Goal: Information Seeking & Learning: Check status

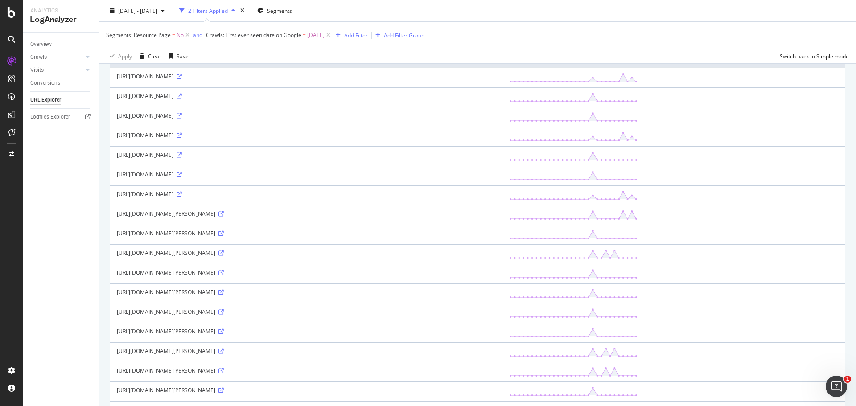
scroll to position [28, 0]
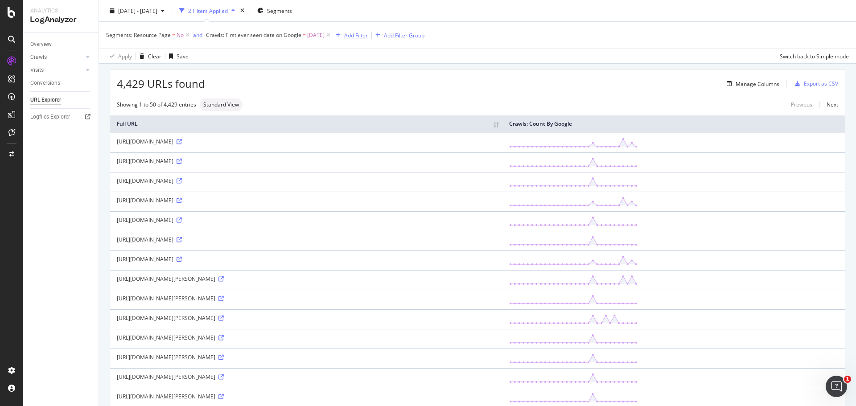
click at [362, 34] on div "Add Filter" at bounding box center [356, 35] width 24 height 8
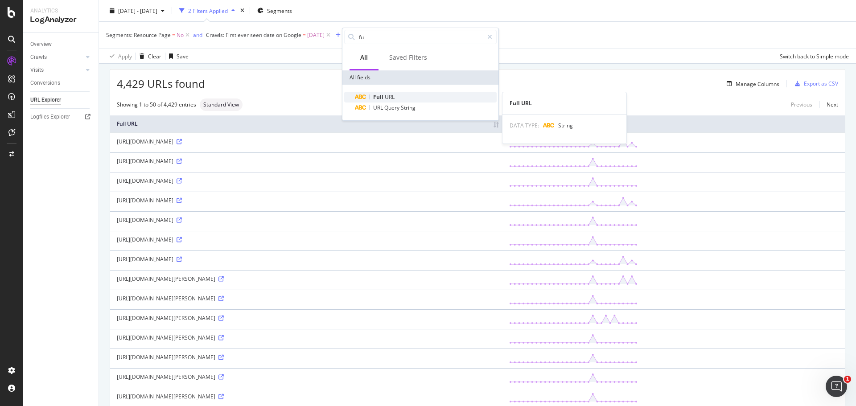
type input "fu"
click at [407, 95] on div "Full URL" at bounding box center [426, 97] width 142 height 11
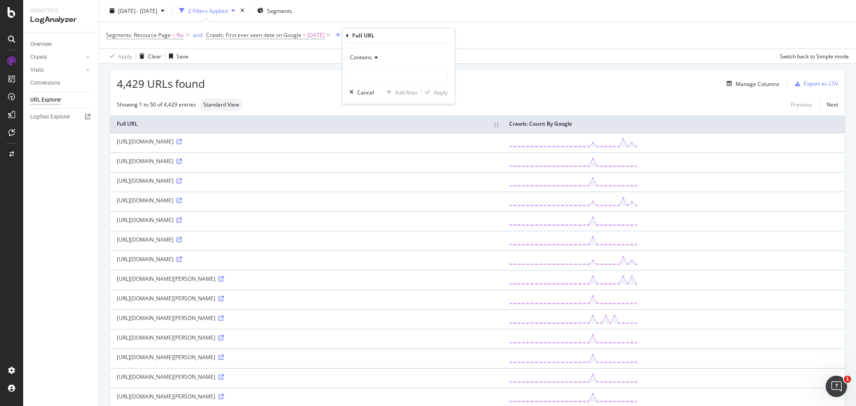
click at [364, 56] on span "Contains" at bounding box center [361, 57] width 22 height 8
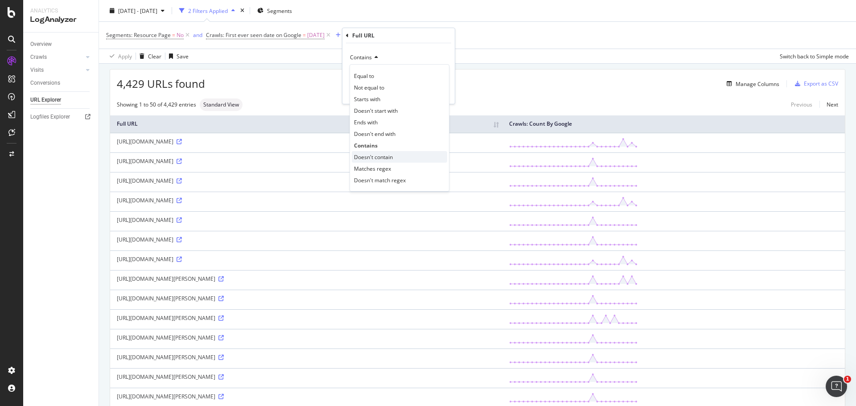
click at [378, 158] on span "Doesn't contain" at bounding box center [373, 157] width 39 height 8
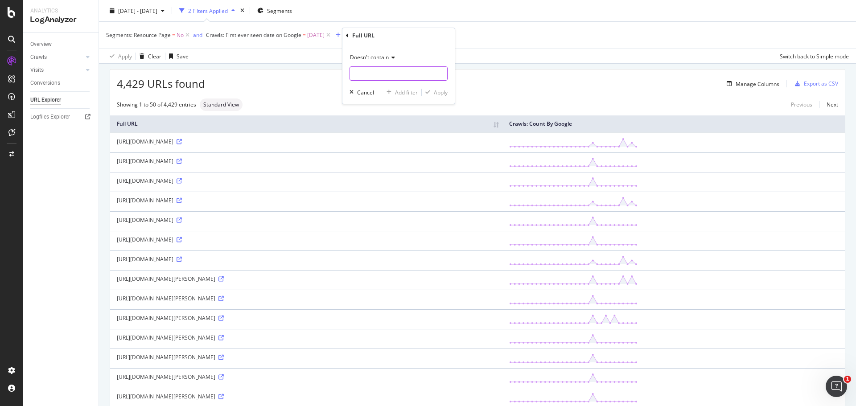
click at [396, 79] on input "text" at bounding box center [398, 73] width 97 height 14
type input "cdn.casando"
click at [436, 92] on div "Apply" at bounding box center [441, 93] width 14 height 8
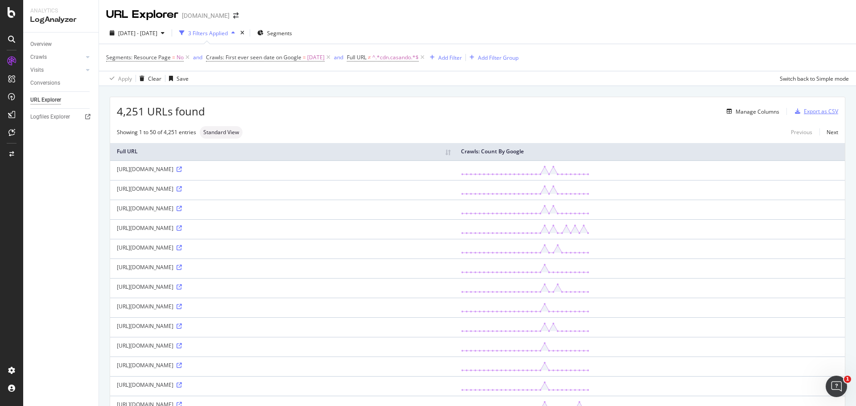
click at [813, 114] on div "Export as CSV" at bounding box center [821, 111] width 34 height 8
click at [812, 109] on div "Export as CSV" at bounding box center [821, 111] width 34 height 8
click at [813, 110] on div "Export as CSV" at bounding box center [821, 111] width 34 height 8
click at [810, 111] on div "Export as CSV" at bounding box center [821, 111] width 34 height 8
click at [829, 132] on link "Next" at bounding box center [828, 132] width 19 height 13
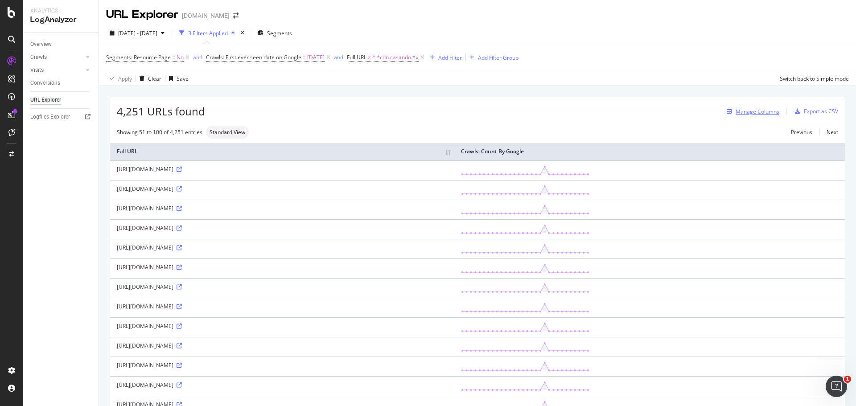
click at [744, 110] on div "Manage Columns" at bounding box center [758, 112] width 44 height 8
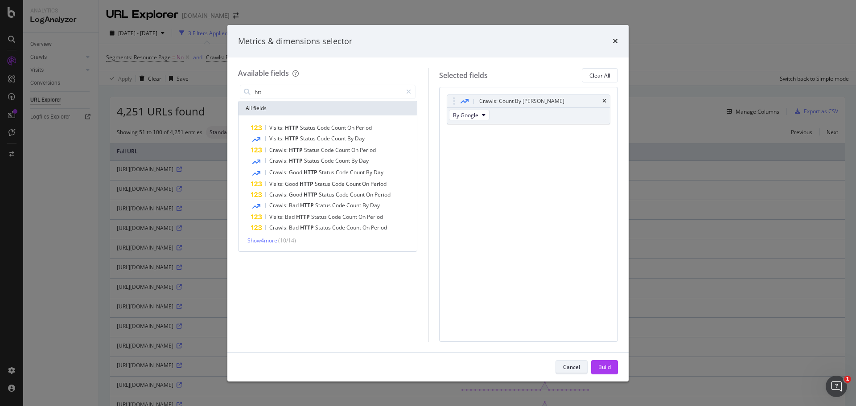
type input "htt"
click at [571, 366] on div "Cancel" at bounding box center [571, 367] width 17 height 8
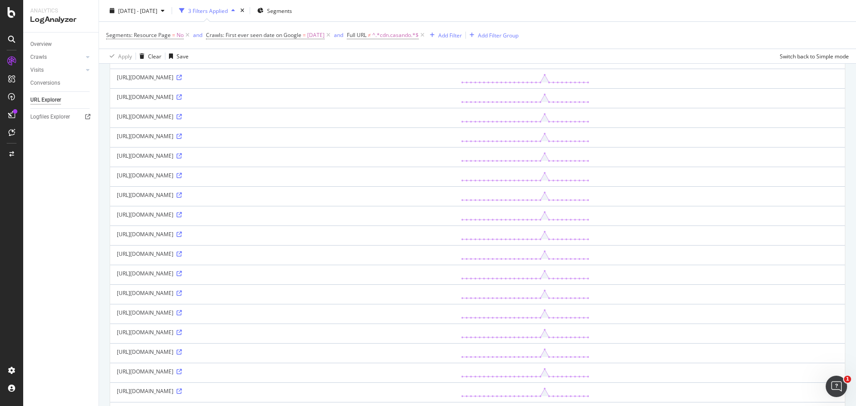
scroll to position [786, 0]
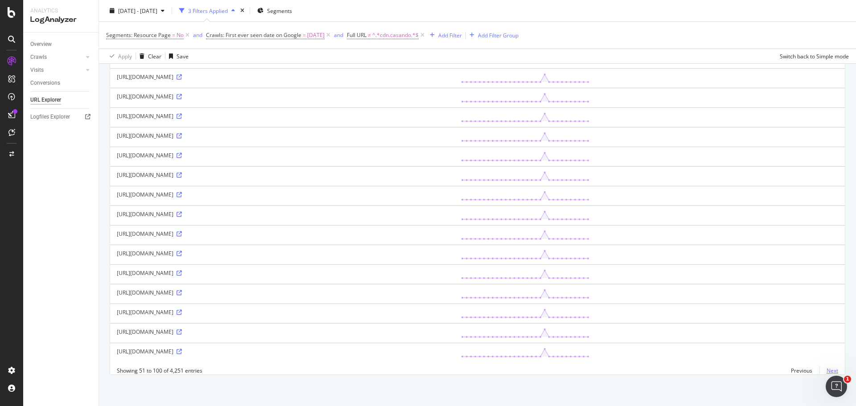
click at [826, 370] on link "Next" at bounding box center [828, 370] width 19 height 13
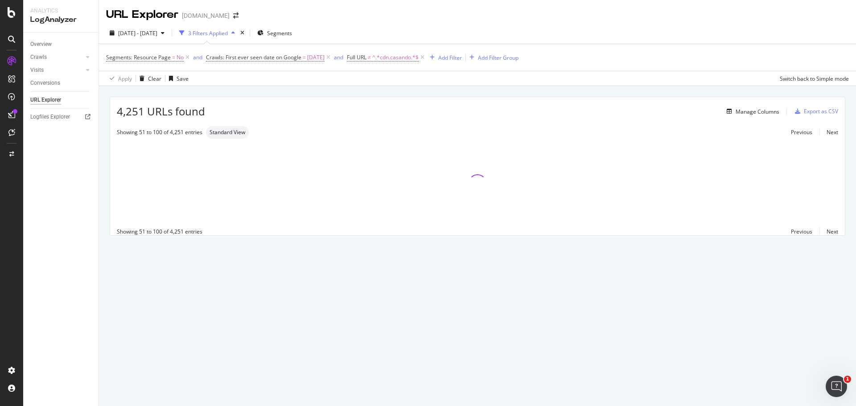
scroll to position [0, 0]
click at [406, 56] on span "^.*cdn.casando.*$" at bounding box center [395, 57] width 46 height 12
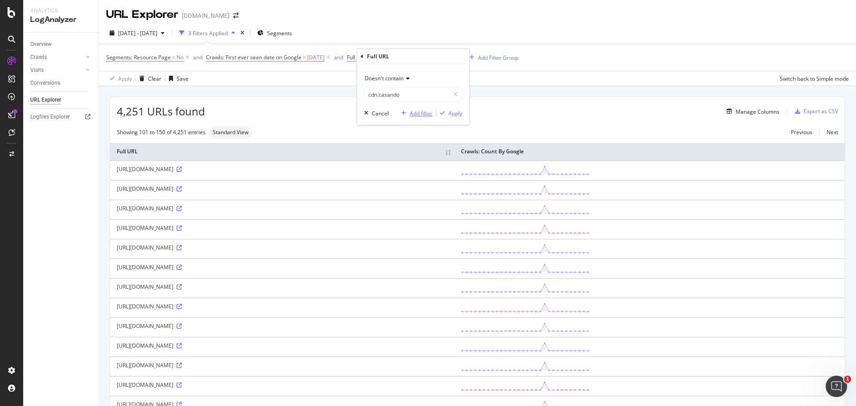
click at [413, 114] on div "Add filter" at bounding box center [421, 114] width 23 height 8
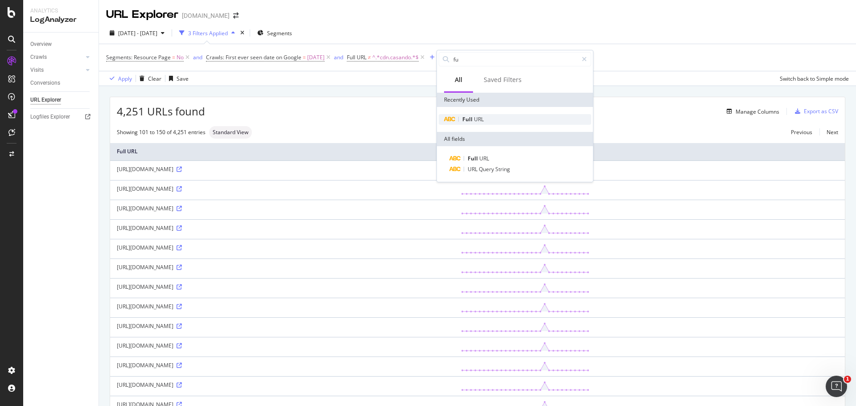
click at [473, 123] on div "Full URL" at bounding box center [515, 119] width 152 height 11
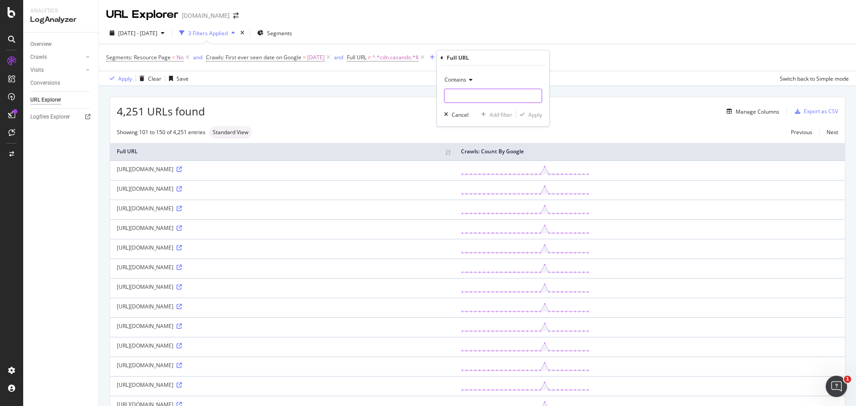
click at [487, 94] on input "text" at bounding box center [492, 96] width 97 height 14
click at [463, 83] on span "Contains" at bounding box center [455, 80] width 22 height 8
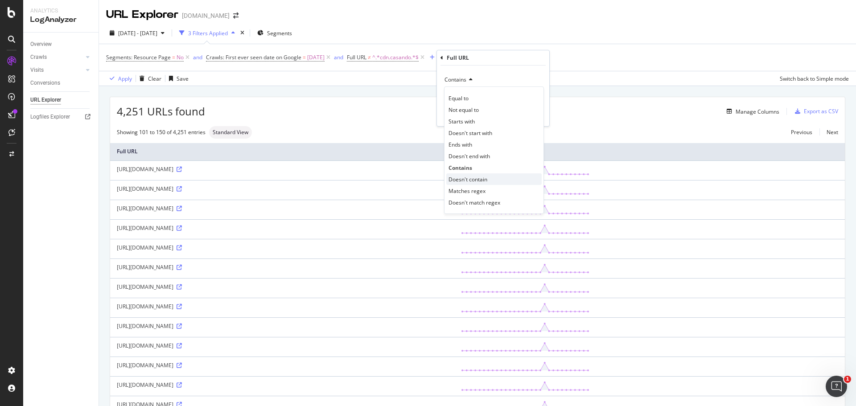
click at [474, 177] on span "Doesn't contain" at bounding box center [467, 180] width 39 height 8
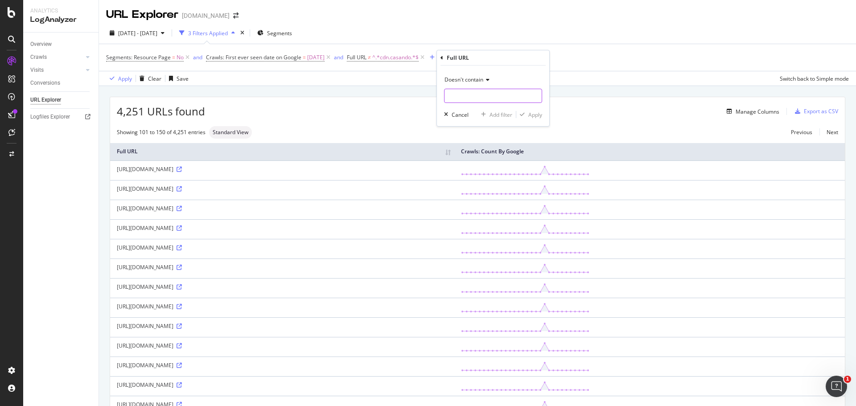
click at [495, 96] on input "text" at bounding box center [492, 96] width 97 height 14
type input "casrest"
click at [531, 115] on div "Apply" at bounding box center [535, 115] width 14 height 8
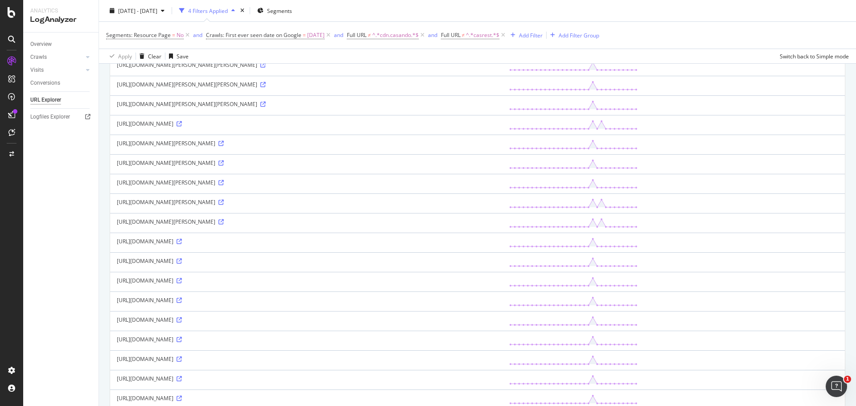
scroll to position [420, 0]
click at [487, 33] on span "^.*casrest.*$" at bounding box center [482, 35] width 33 height 12
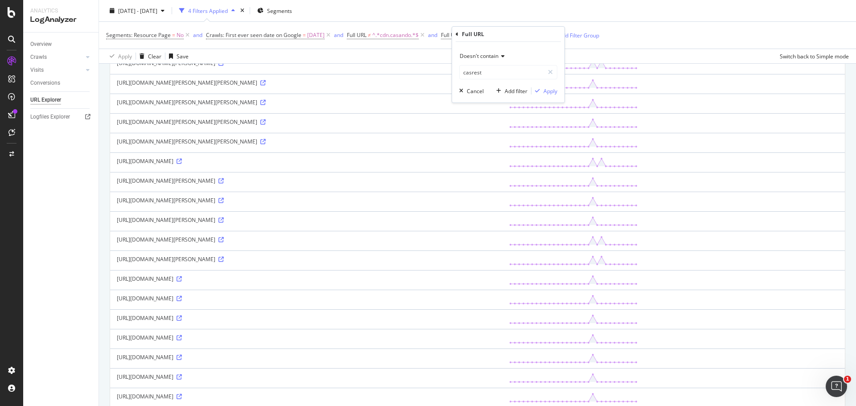
click at [489, 57] on span "Doesn't contain" at bounding box center [479, 56] width 39 height 8
click at [486, 144] on div "Contains" at bounding box center [508, 144] width 95 height 12
click at [543, 90] on div "button" at bounding box center [537, 90] width 12 height 5
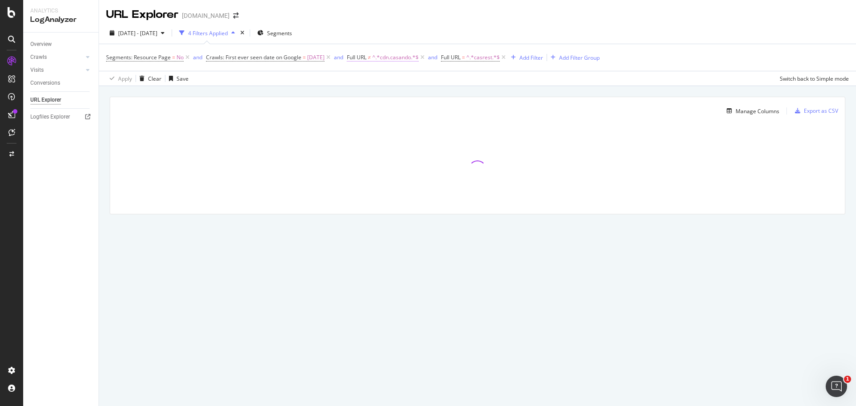
click at [408, 56] on span "^.*cdn.casando.*$" at bounding box center [395, 57] width 46 height 12
click at [373, 114] on div "Cancel" at bounding box center [380, 114] width 17 height 8
click at [397, 58] on span "^.*cdn.casando.*$" at bounding box center [395, 57] width 46 height 12
click at [368, 117] on div "Cancel" at bounding box center [375, 113] width 28 height 8
click at [423, 80] on div "Apply Clear Save Switch back to Simple mode" at bounding box center [477, 78] width 757 height 15
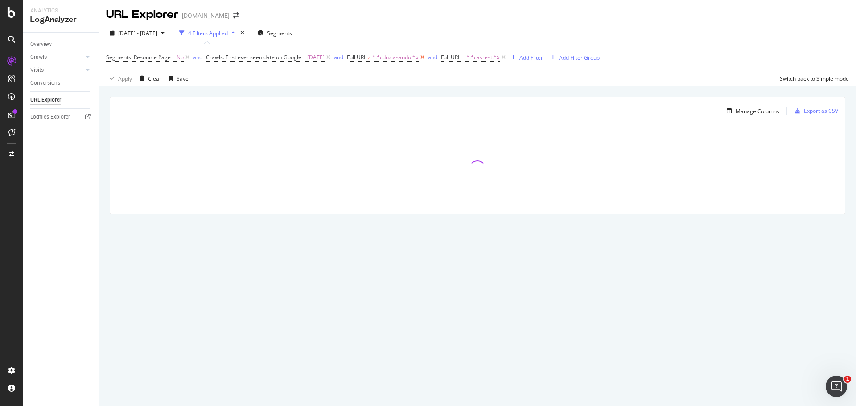
click at [426, 58] on icon at bounding box center [423, 57] width 8 height 9
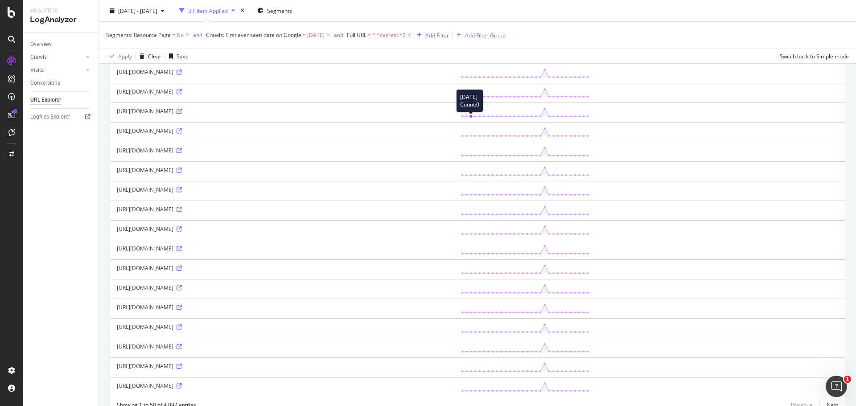
scroll to position [790, 0]
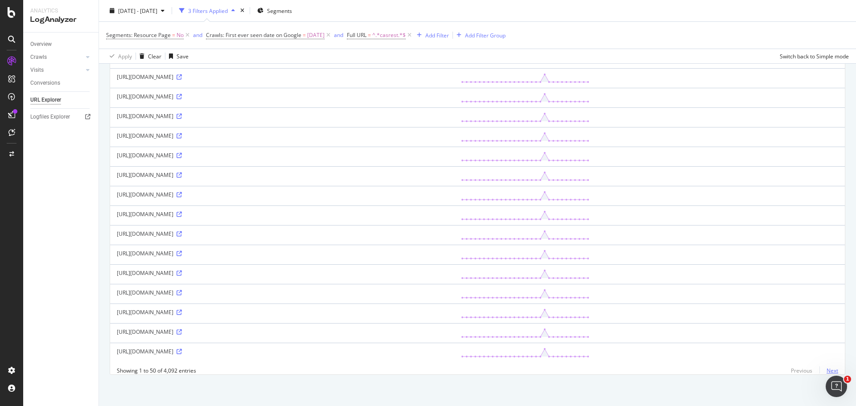
click at [826, 370] on link "Next" at bounding box center [828, 370] width 19 height 13
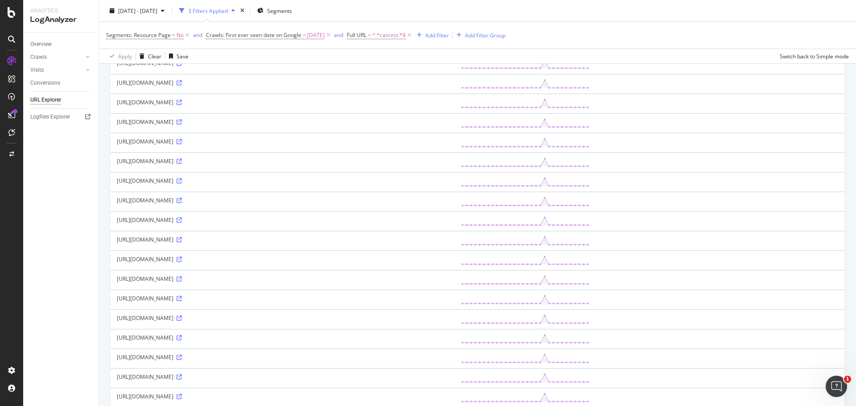
scroll to position [786, 0]
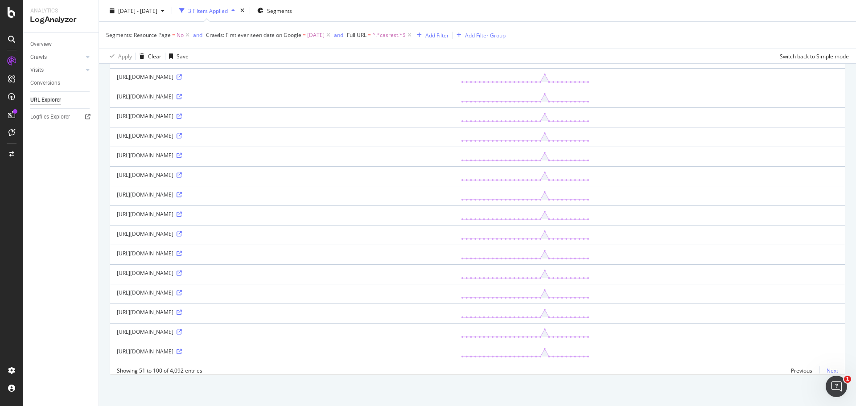
click at [823, 370] on link "Next" at bounding box center [828, 370] width 19 height 13
click at [829, 366] on link "Next" at bounding box center [828, 370] width 19 height 13
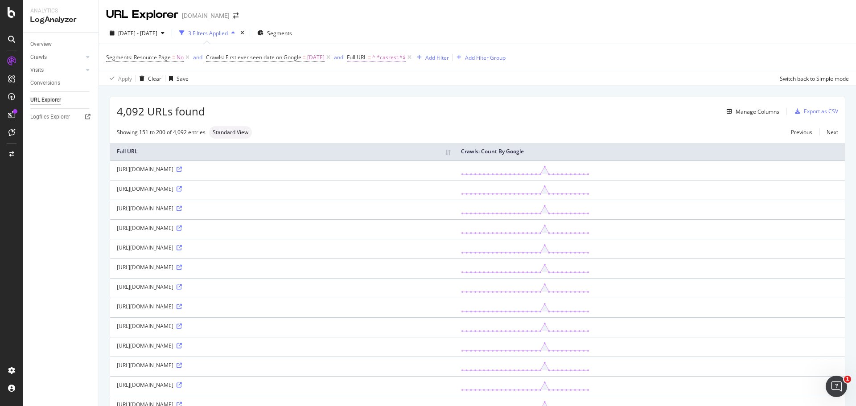
click at [393, 56] on span "^.*casrest.*$" at bounding box center [388, 57] width 33 height 12
click at [376, 80] on span "Contains" at bounding box center [376, 78] width 22 height 8
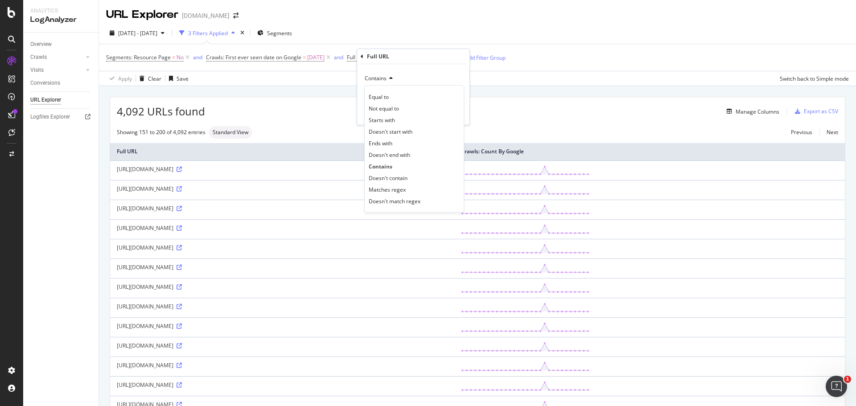
drag, startPoint x: 395, startPoint y: 177, endPoint x: 400, endPoint y: 176, distance: 4.5
click at [395, 177] on span "Doesn't contain" at bounding box center [388, 178] width 39 height 8
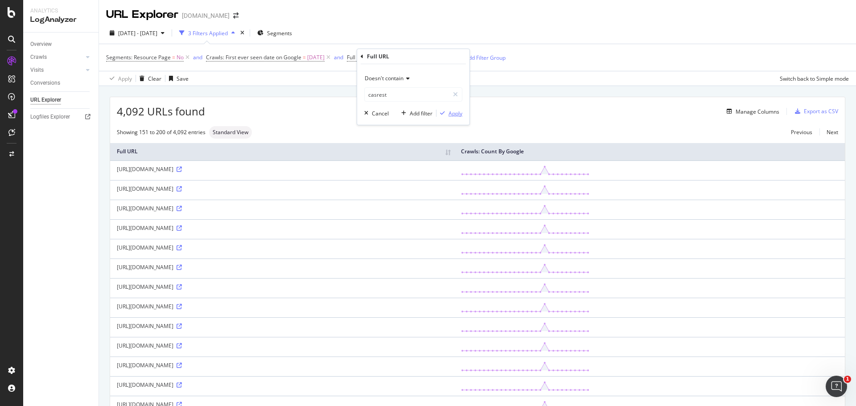
click at [458, 114] on div "Apply" at bounding box center [455, 114] width 14 height 8
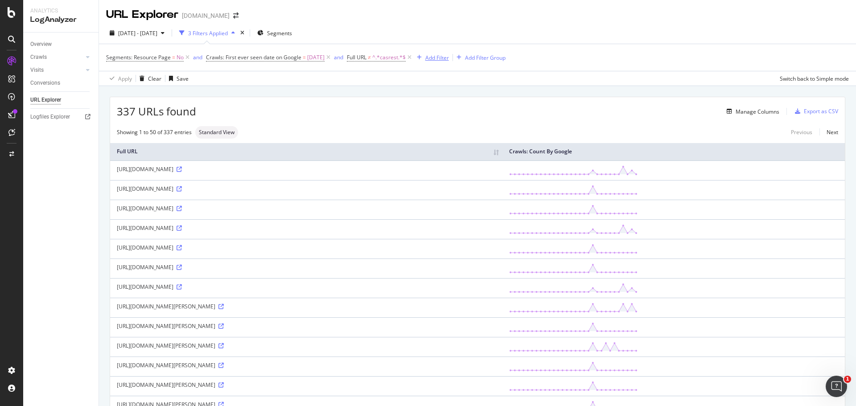
click at [425, 58] on div "button" at bounding box center [419, 57] width 12 height 5
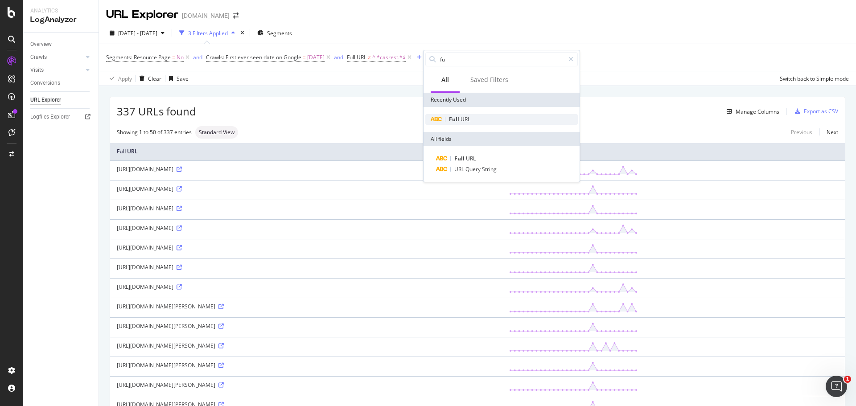
click at [462, 119] on span "URL" at bounding box center [466, 119] width 10 height 8
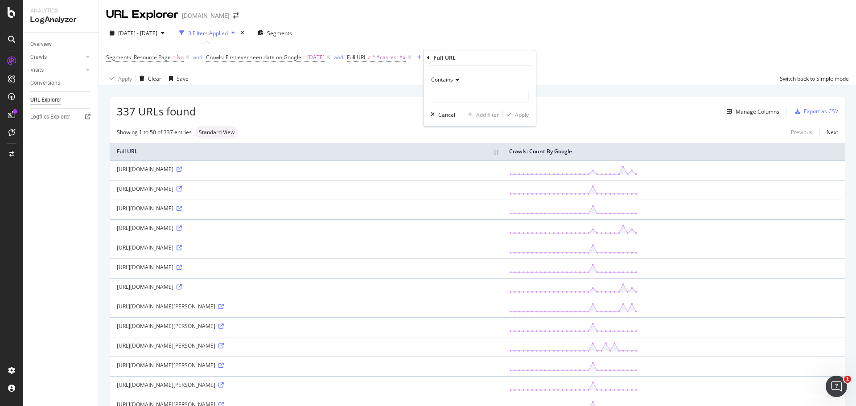
click at [457, 88] on div "Contains" at bounding box center [480, 88] width 98 height 30
click at [457, 84] on div "Contains" at bounding box center [480, 80] width 98 height 14
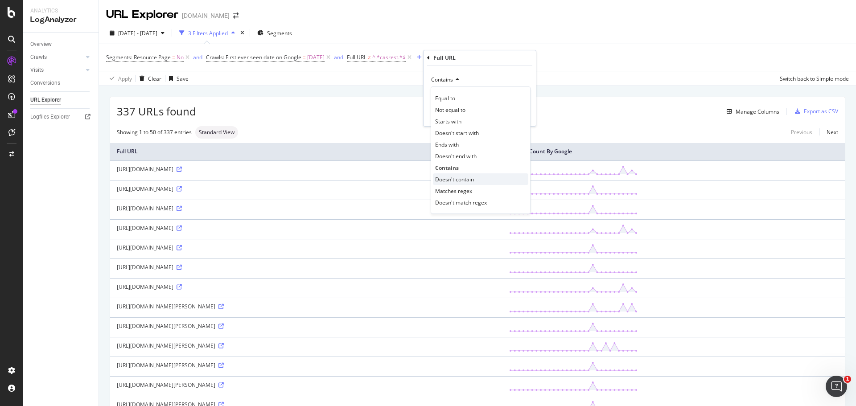
click at [473, 181] on span "Doesn't contain" at bounding box center [454, 180] width 39 height 8
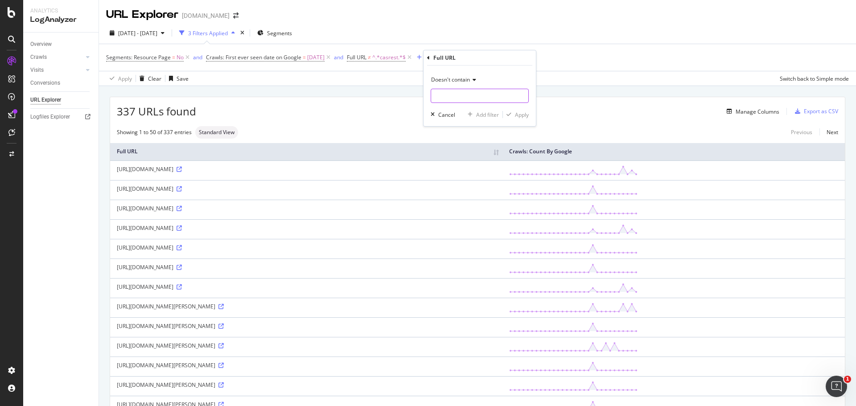
click at [464, 96] on input "text" at bounding box center [479, 96] width 97 height 14
type input "cdn"
click at [518, 113] on div "Apply" at bounding box center [522, 115] width 14 height 8
click at [747, 112] on div "Manage Columns" at bounding box center [758, 112] width 44 height 8
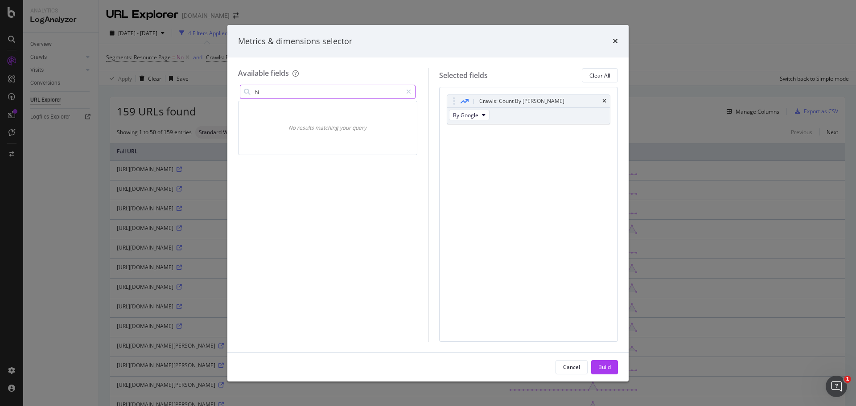
type input "h"
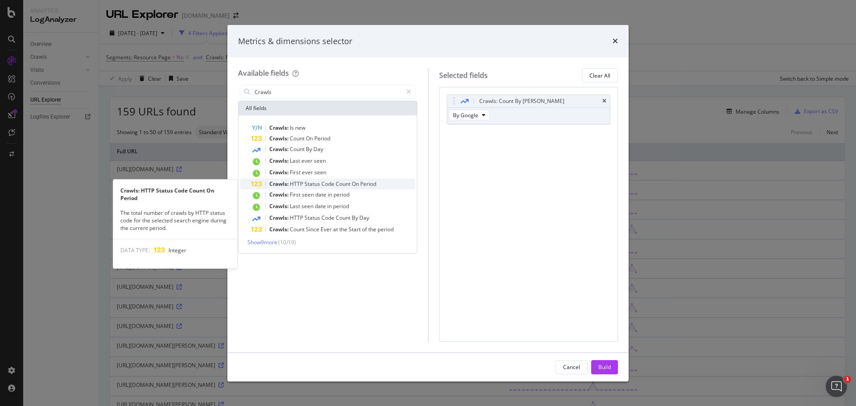
type input "Crawls"
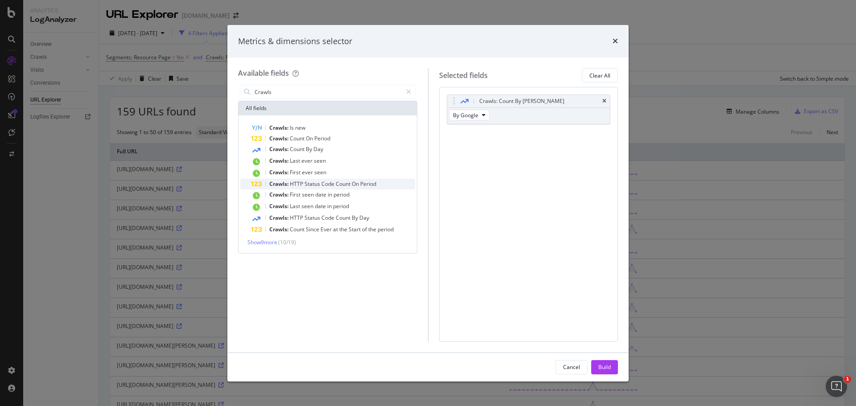
click at [384, 183] on div "Crawls: HTTP Status Code Count On Period" at bounding box center [333, 184] width 164 height 11
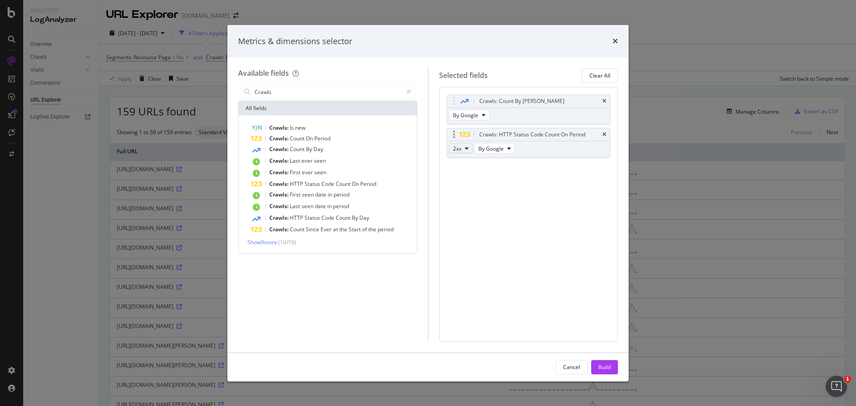
click at [465, 149] on icon "modal" at bounding box center [467, 148] width 4 height 5
click at [536, 185] on div "Crawls: Count By Day By Google Crawls: HTTP Status Code Count On Period 2xx By …" at bounding box center [528, 214] width 179 height 255
click at [530, 140] on div "Crawls: HTTP Status Code Count On Period" at bounding box center [528, 134] width 163 height 12
click at [453, 134] on icon "modal" at bounding box center [454, 134] width 2 height 9
click at [469, 147] on button "2xx" at bounding box center [461, 148] width 24 height 11
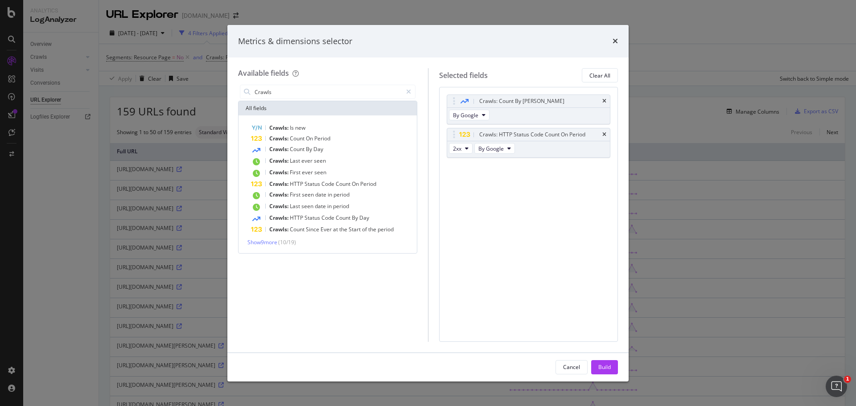
click at [557, 278] on div "Crawls: Count By Day By Google Crawls: HTTP Status Code Count On Period 2xx By …" at bounding box center [528, 214] width 179 height 255
click at [605, 136] on icon "times" at bounding box center [604, 134] width 4 height 5
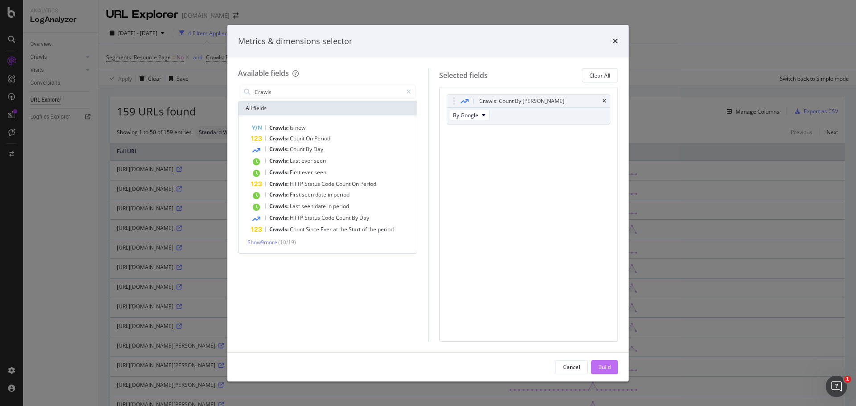
click at [605, 366] on div "Build" at bounding box center [604, 367] width 12 height 8
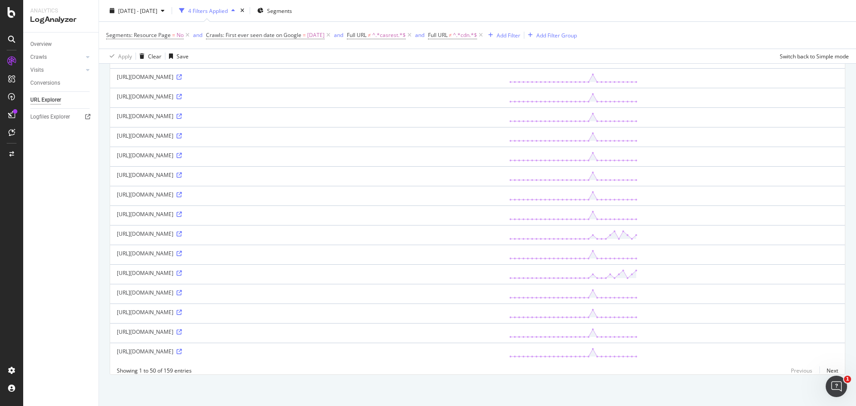
scroll to position [847, 0]
click at [182, 237] on icon at bounding box center [179, 233] width 5 height 5
